Goal: Transaction & Acquisition: Purchase product/service

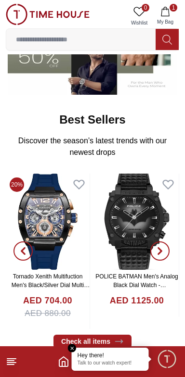
scroll to position [233, 0]
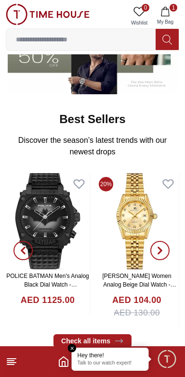
click at [50, 219] on img at bounding box center [48, 221] width 84 height 96
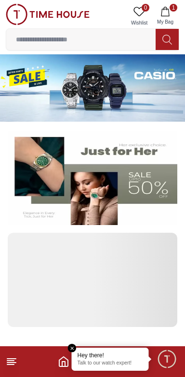
scroll to position [233, 0]
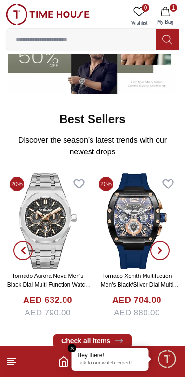
click at [114, 224] on img at bounding box center [137, 221] width 84 height 96
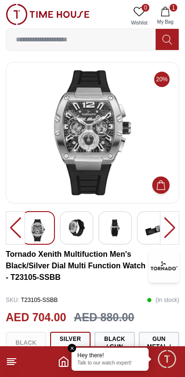
click at [168, 230] on div at bounding box center [169, 228] width 19 height 34
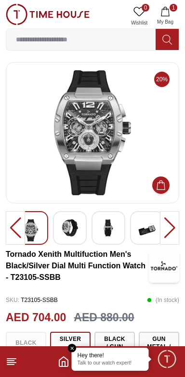
click at [172, 227] on div at bounding box center [169, 228] width 19 height 34
click at [163, 227] on div at bounding box center [169, 228] width 19 height 34
click at [173, 219] on div at bounding box center [169, 228] width 19 height 34
click at [173, 220] on div at bounding box center [169, 228] width 19 height 34
click at [69, 40] on input at bounding box center [80, 39] width 149 height 19
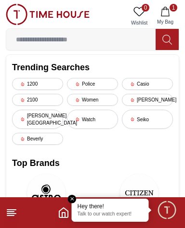
click at [70, 38] on input at bounding box center [80, 39] width 149 height 19
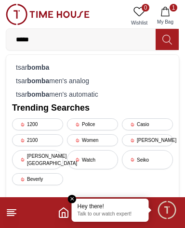
type input "*****"
click at [38, 65] on strong "bomba" at bounding box center [38, 67] width 22 height 8
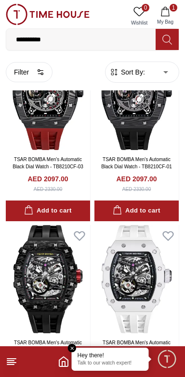
scroll to position [1555, 0]
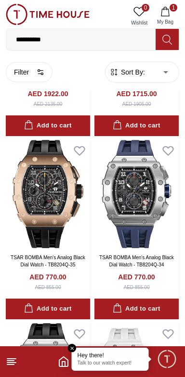
scroll to position [1987, 0]
click at [31, 195] on img at bounding box center [48, 194] width 84 height 108
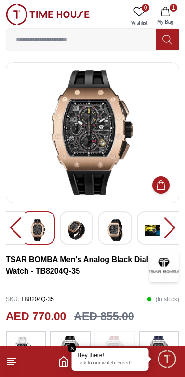
click at [172, 227] on div at bounding box center [169, 228] width 19 height 34
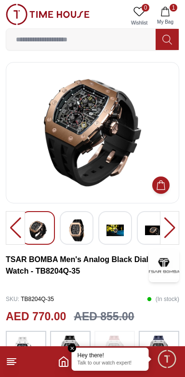
click at [174, 231] on div at bounding box center [169, 228] width 19 height 34
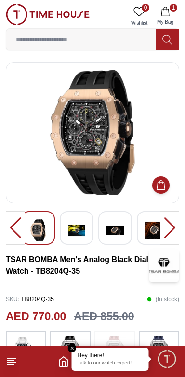
click at [171, 229] on div at bounding box center [169, 228] width 19 height 34
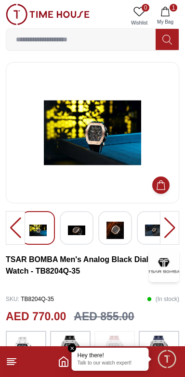
click at [172, 233] on div at bounding box center [169, 228] width 19 height 34
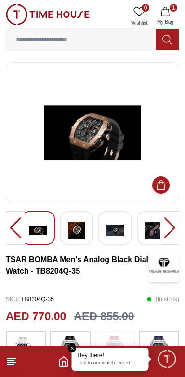
click at [168, 225] on div at bounding box center [169, 228] width 19 height 34
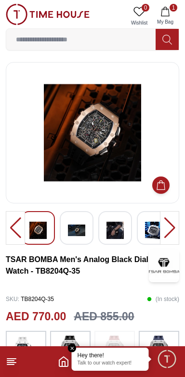
click at [169, 234] on div at bounding box center [169, 228] width 19 height 34
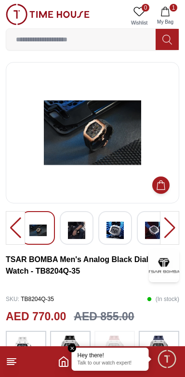
click at [171, 230] on div at bounding box center [169, 228] width 19 height 34
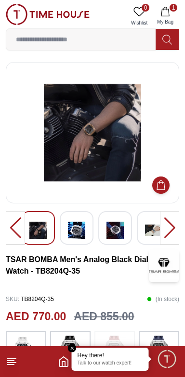
click at [170, 229] on div at bounding box center [169, 228] width 19 height 34
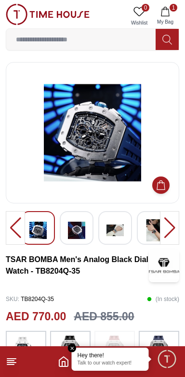
click at [171, 234] on div at bounding box center [169, 228] width 19 height 34
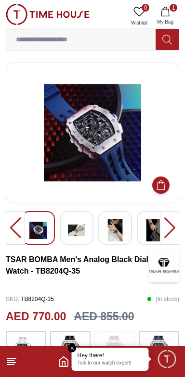
click at [172, 231] on div at bounding box center [169, 228] width 19 height 34
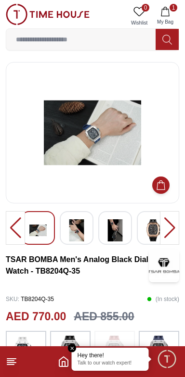
click at [174, 222] on div at bounding box center [169, 228] width 19 height 34
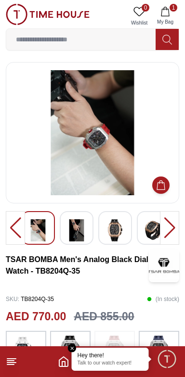
click at [171, 229] on div at bounding box center [169, 228] width 19 height 34
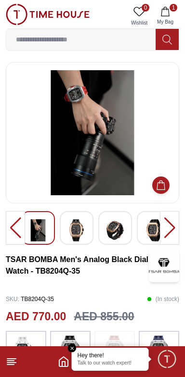
click at [168, 231] on div at bounding box center [169, 228] width 19 height 34
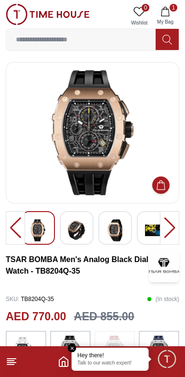
click at [170, 226] on div at bounding box center [169, 228] width 19 height 34
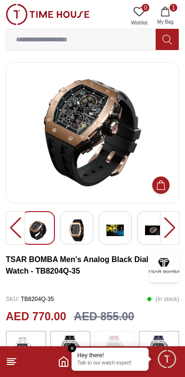
click at [168, 223] on div at bounding box center [169, 228] width 19 height 34
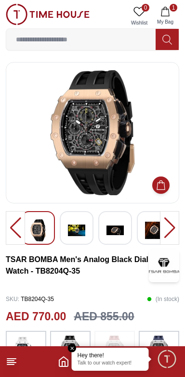
click at [168, 227] on div at bounding box center [169, 228] width 19 height 34
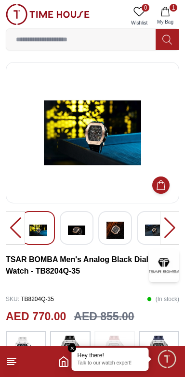
click at [170, 228] on div at bounding box center [169, 228] width 19 height 34
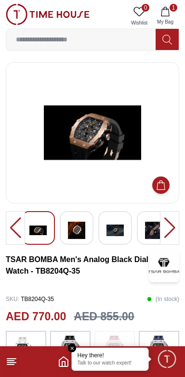
click at [170, 228] on div at bounding box center [169, 228] width 19 height 34
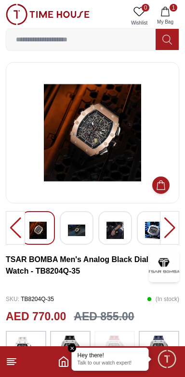
click at [168, 227] on div at bounding box center [169, 228] width 19 height 34
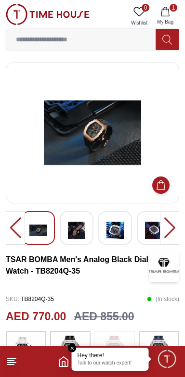
click at [172, 226] on div at bounding box center [169, 228] width 19 height 34
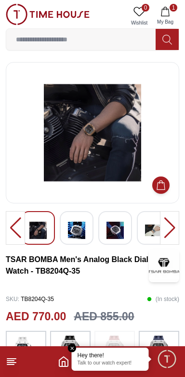
click at [170, 231] on div at bounding box center [169, 228] width 19 height 34
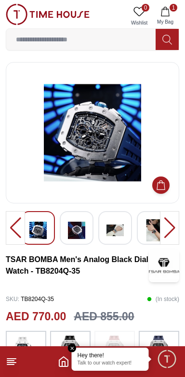
click at [170, 230] on div at bounding box center [169, 228] width 19 height 34
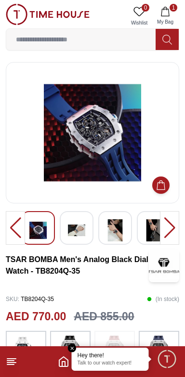
click at [168, 234] on div at bounding box center [169, 228] width 19 height 34
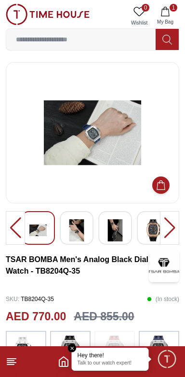
click at [170, 228] on div at bounding box center [169, 228] width 19 height 34
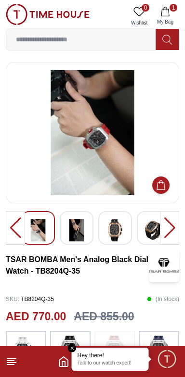
click at [170, 234] on div at bounding box center [169, 228] width 19 height 34
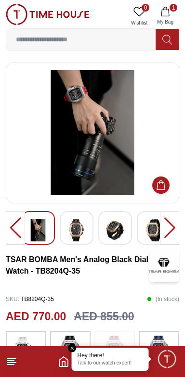
click at [173, 231] on div at bounding box center [169, 228] width 19 height 34
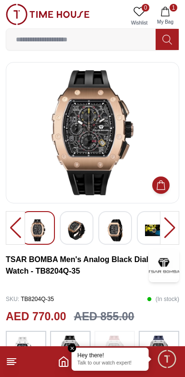
click at [170, 235] on div at bounding box center [169, 228] width 19 height 34
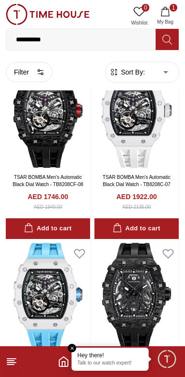
scroll to position [1702, 0]
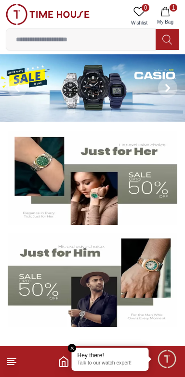
scroll to position [233, 0]
